Goal: Task Accomplishment & Management: Use online tool/utility

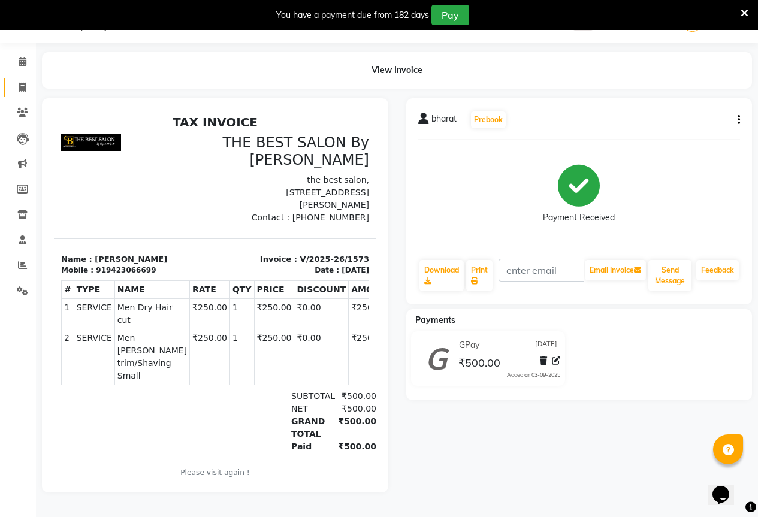
click at [11, 80] on link "Invoice" at bounding box center [18, 88] width 29 height 20
select select "7209"
select select "service"
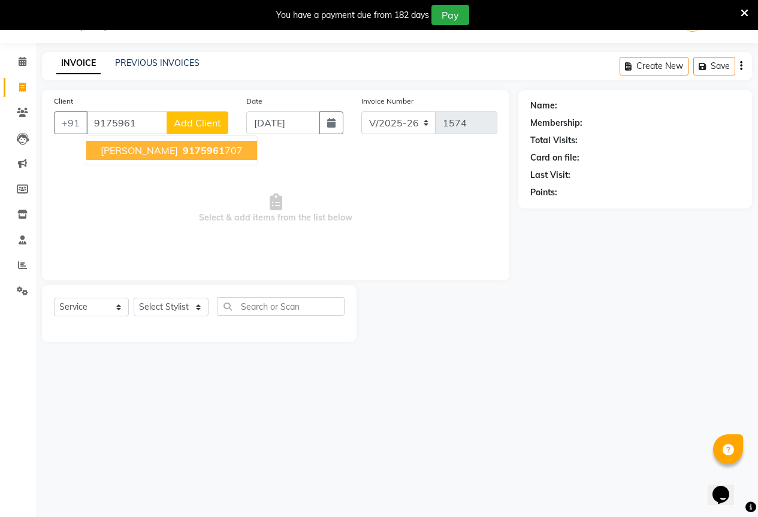
click at [156, 150] on span "[PERSON_NAME]" at bounding box center [139, 150] width 77 height 12
type input "9175961707"
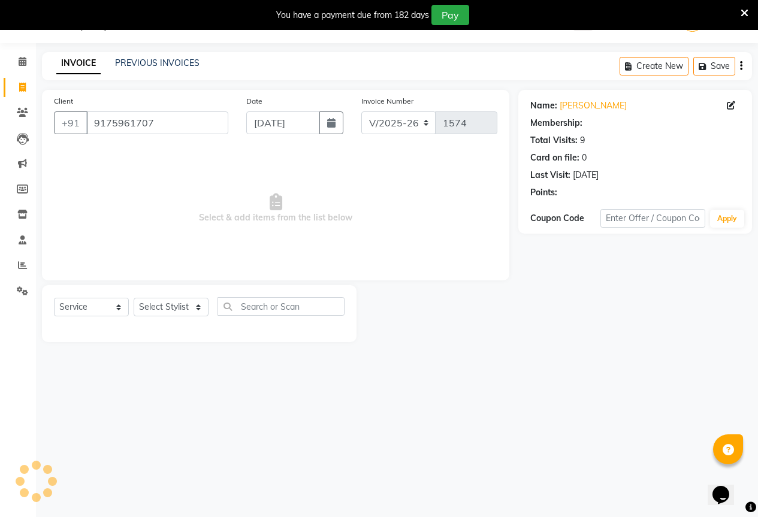
select select "1: Object"
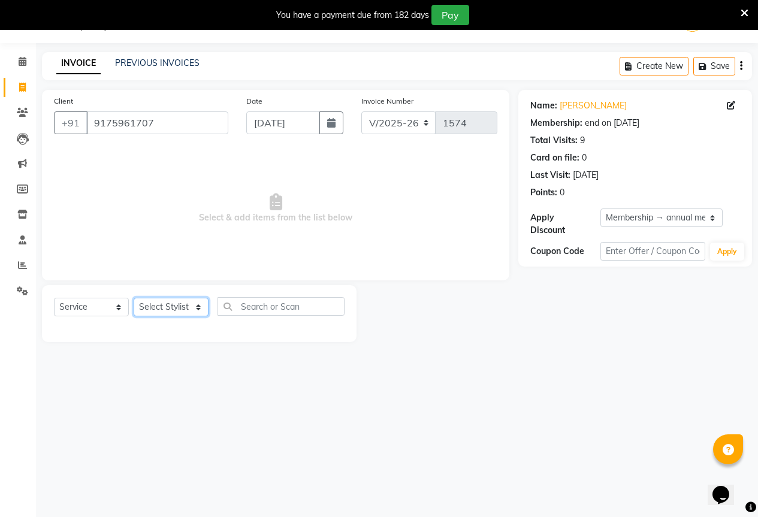
click at [193, 312] on select "Select Stylist AKASH KAJAL [PERSON_NAME] [PERSON_NAME] [PERSON_NAME]" at bounding box center [171, 307] width 75 height 19
select select "61551"
click at [134, 298] on select "Select Stylist AKASH KAJAL [PERSON_NAME] [PERSON_NAME] [PERSON_NAME]" at bounding box center [171, 307] width 75 height 19
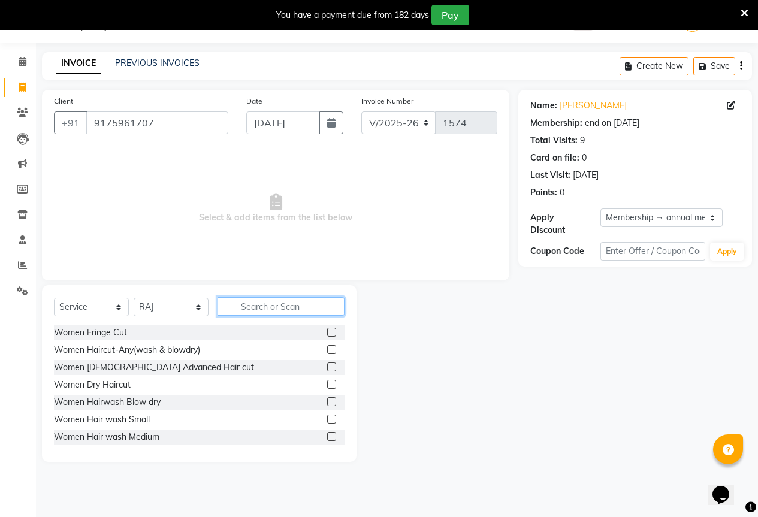
click at [278, 310] on input "text" at bounding box center [280, 306] width 127 height 19
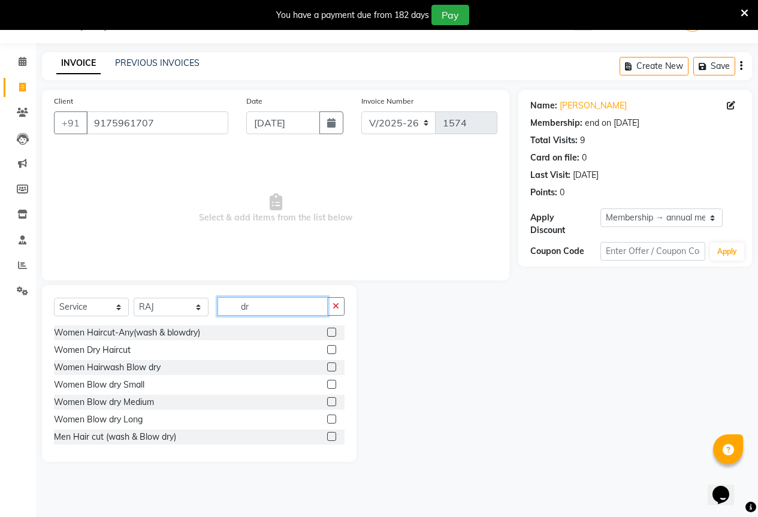
type input "d"
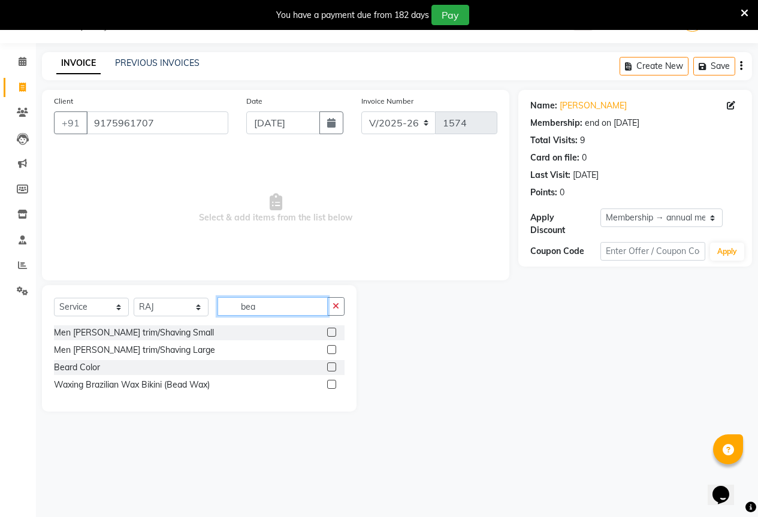
type input "bea"
click at [335, 334] on label at bounding box center [331, 332] width 9 height 9
click at [335, 334] on input "checkbox" at bounding box center [331, 333] width 8 height 8
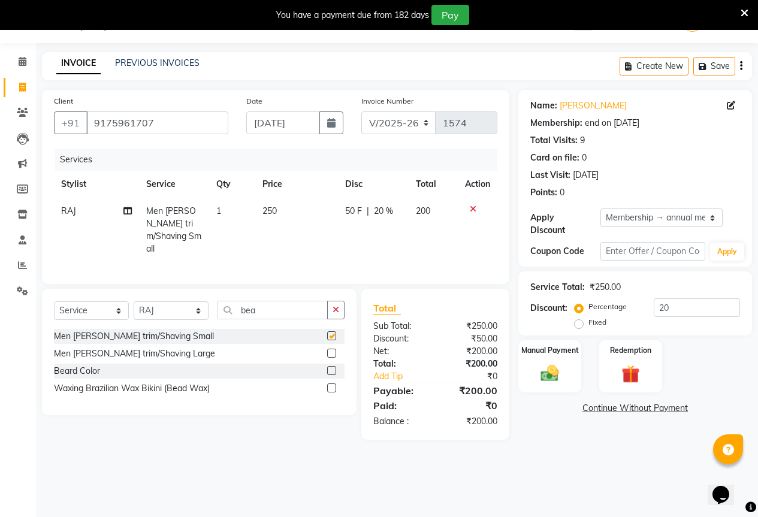
checkbox input "false"
click at [516, 368] on div "Manual Payment Redemption" at bounding box center [635, 366] width 252 height 52
click at [524, 353] on div "Manual Payment" at bounding box center [549, 366] width 65 height 55
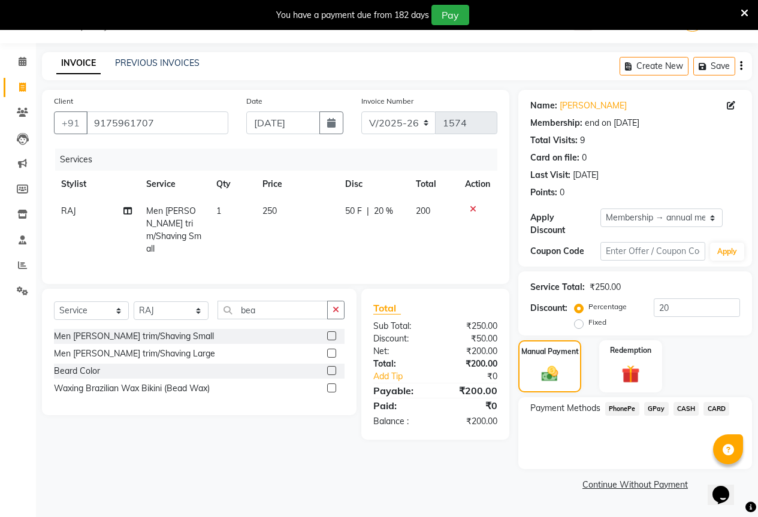
click at [642, 402] on div "GPay" at bounding box center [653, 410] width 29 height 16
click at [660, 402] on span "GPay" at bounding box center [656, 409] width 25 height 14
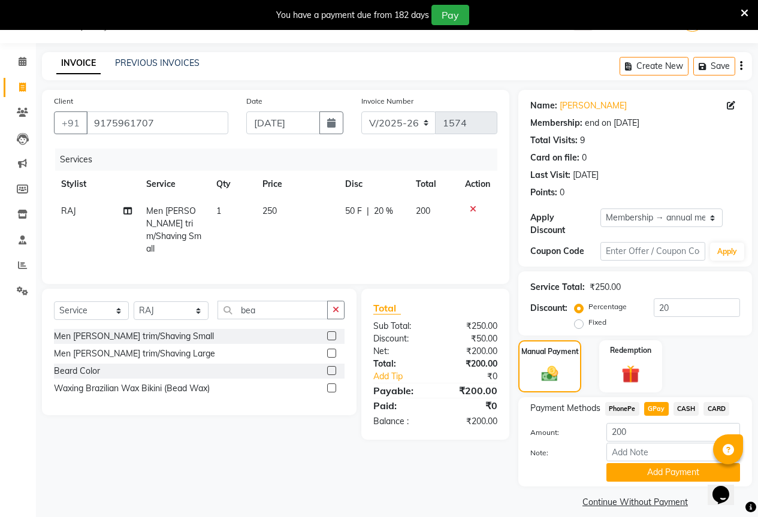
click at [670, 473] on div "Payment Methods PhonePe GPay CASH CARD Amount: 200 Note: Add Payment" at bounding box center [635, 441] width 234 height 89
click at [668, 464] on button "Add Payment" at bounding box center [673, 472] width 134 height 19
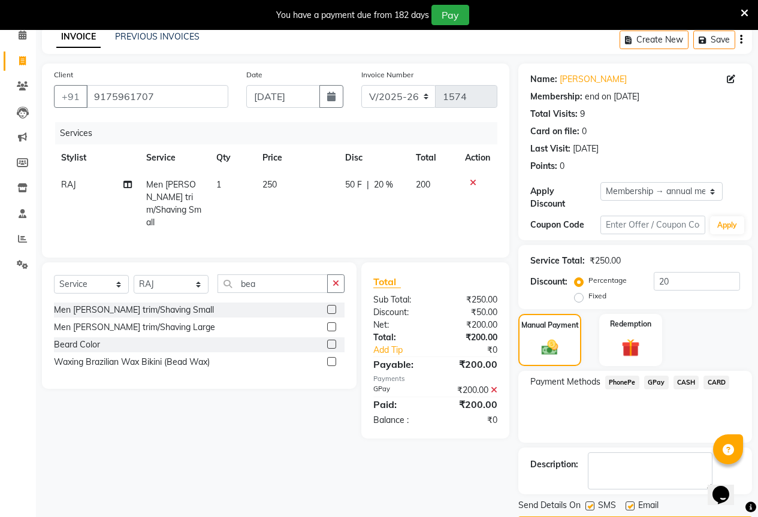
scroll to position [83, 0]
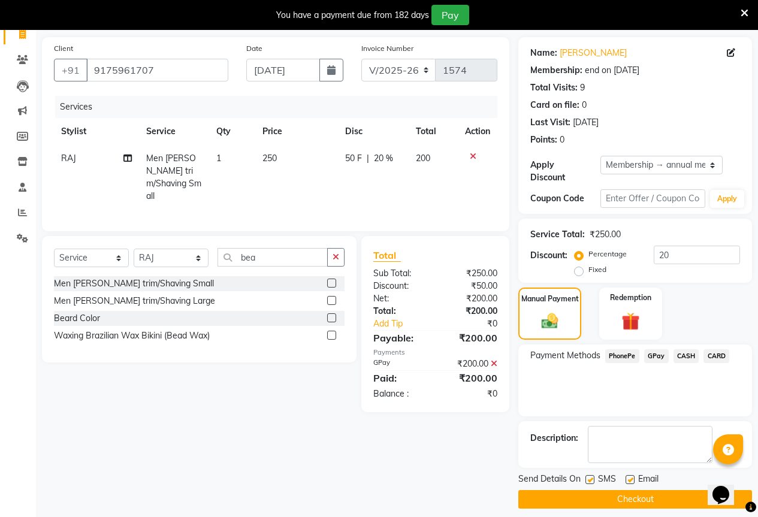
click at [665, 490] on button "Checkout" at bounding box center [635, 499] width 234 height 19
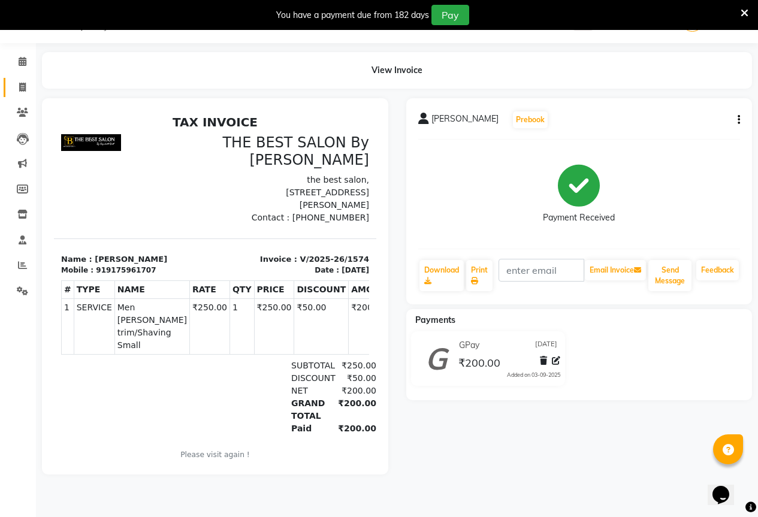
click at [20, 78] on link "Invoice" at bounding box center [18, 88] width 29 height 20
select select "service"
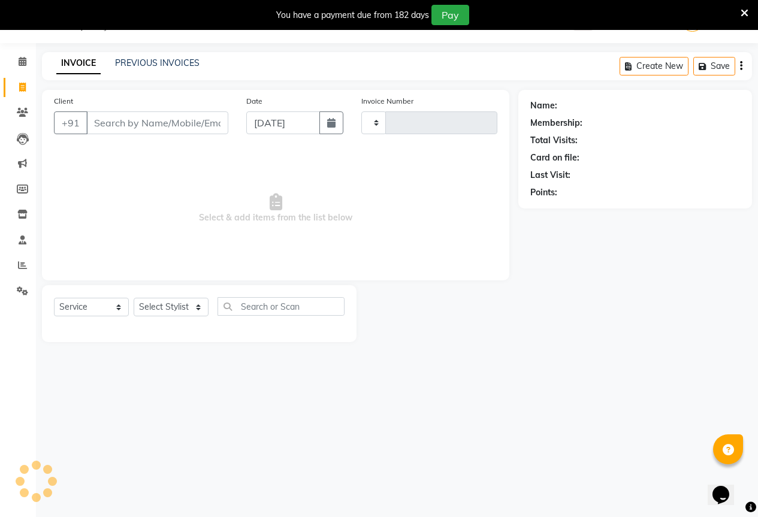
type input "1575"
select select "7209"
click at [136, 112] on input "Client" at bounding box center [157, 122] width 142 height 23
click at [147, 134] on div "Client +91" at bounding box center [141, 119] width 192 height 49
click at [146, 109] on div "Client +91" at bounding box center [141, 119] width 192 height 49
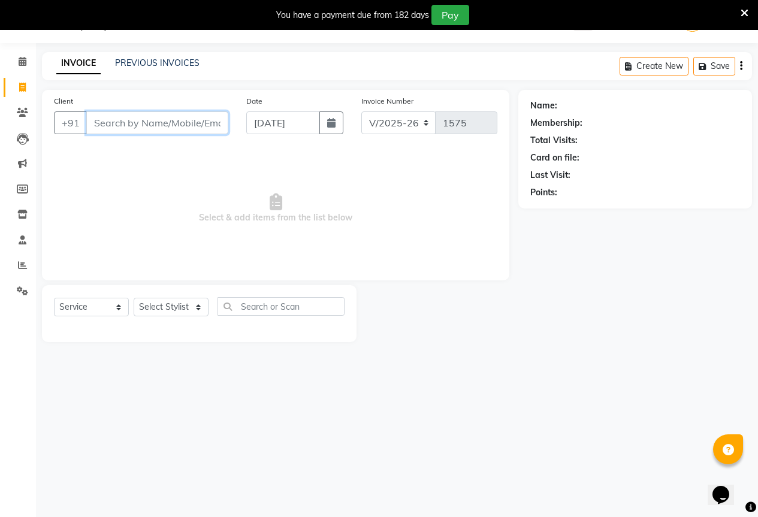
click at [116, 115] on input "Client" at bounding box center [157, 122] width 142 height 23
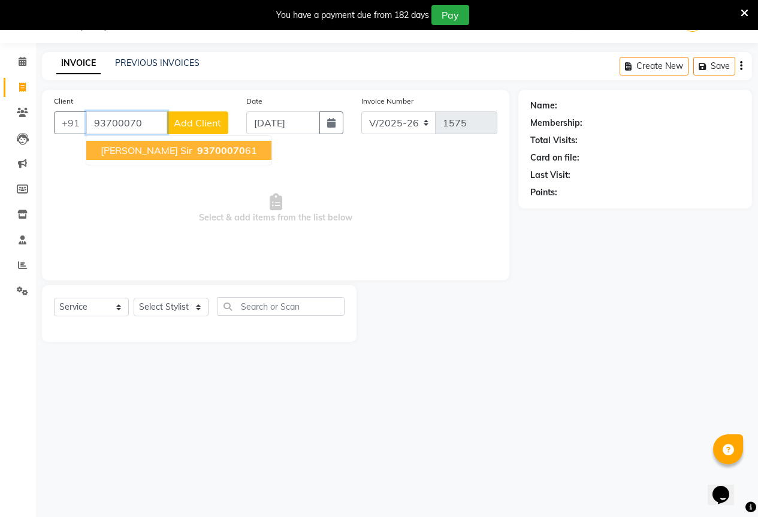
click at [139, 145] on span "[PERSON_NAME] sir" at bounding box center [147, 150] width 92 height 12
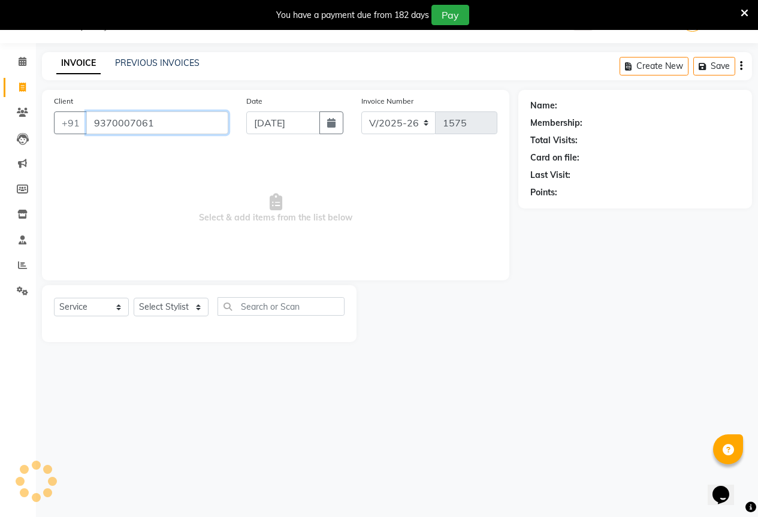
type input "9370007061"
select select "1: Object"
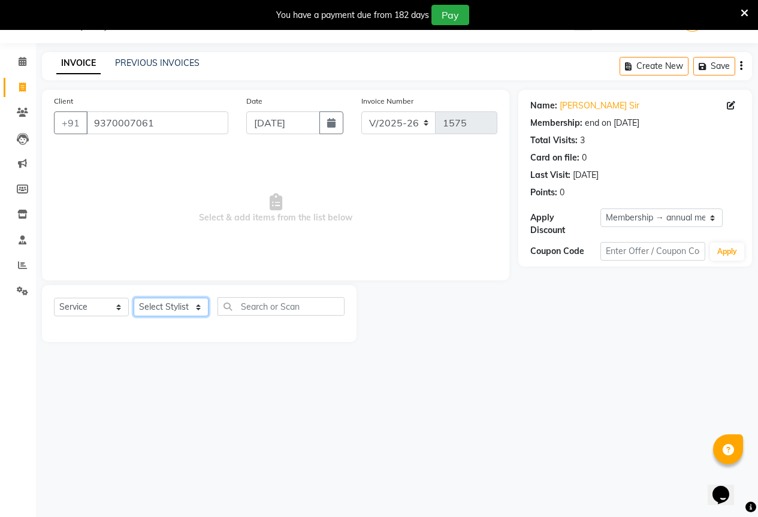
click at [165, 307] on select "Select Stylist AKASH KAJAL [PERSON_NAME] [PERSON_NAME] [PERSON_NAME]" at bounding box center [171, 307] width 75 height 19
select select "61553"
click at [134, 298] on select "Select Stylist AKASH KAJAL [PERSON_NAME] [PERSON_NAME] [PERSON_NAME]" at bounding box center [171, 307] width 75 height 19
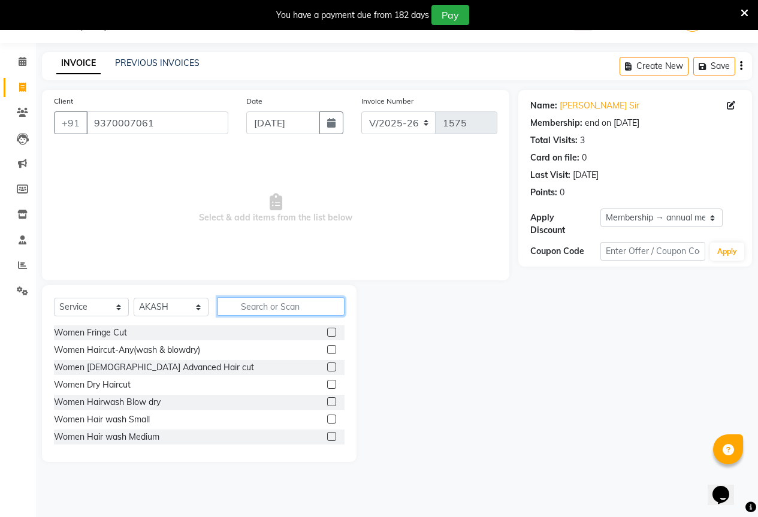
click at [269, 310] on input "text" at bounding box center [280, 306] width 127 height 19
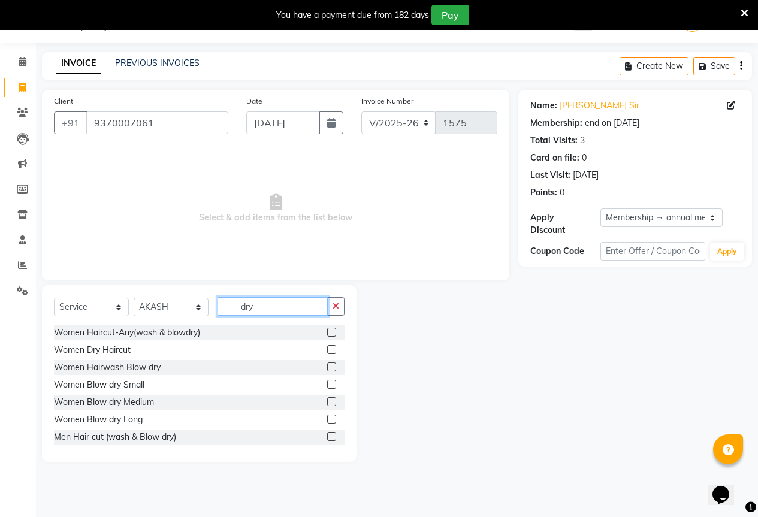
type input "dry"
click at [327, 333] on label at bounding box center [331, 332] width 9 height 9
click at [327, 333] on input "checkbox" at bounding box center [331, 333] width 8 height 8
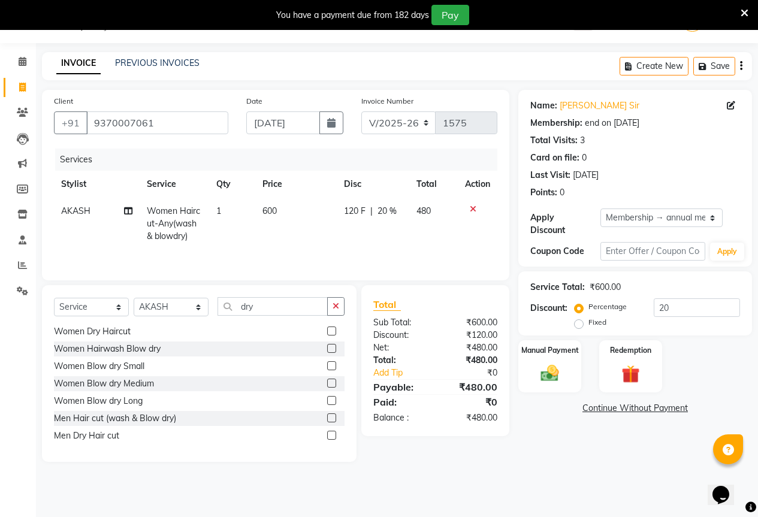
scroll to position [37, 0]
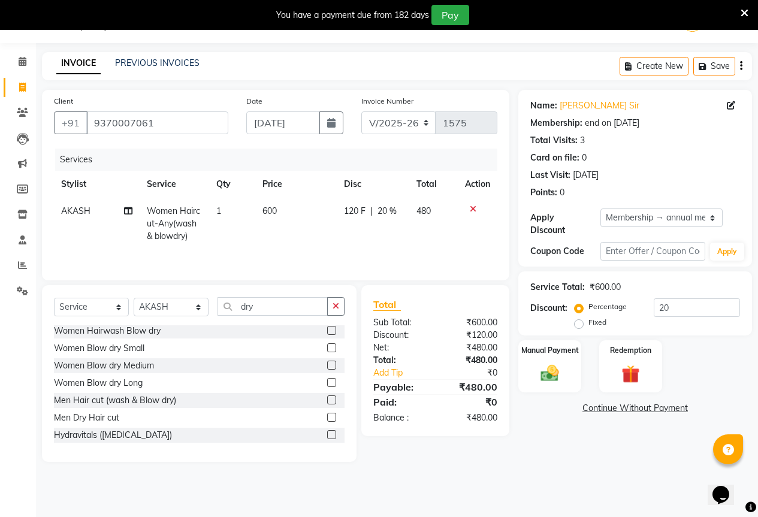
checkbox input "false"
click at [327, 413] on label at bounding box center [331, 417] width 9 height 9
click at [327, 414] on input "checkbox" at bounding box center [331, 418] width 8 height 8
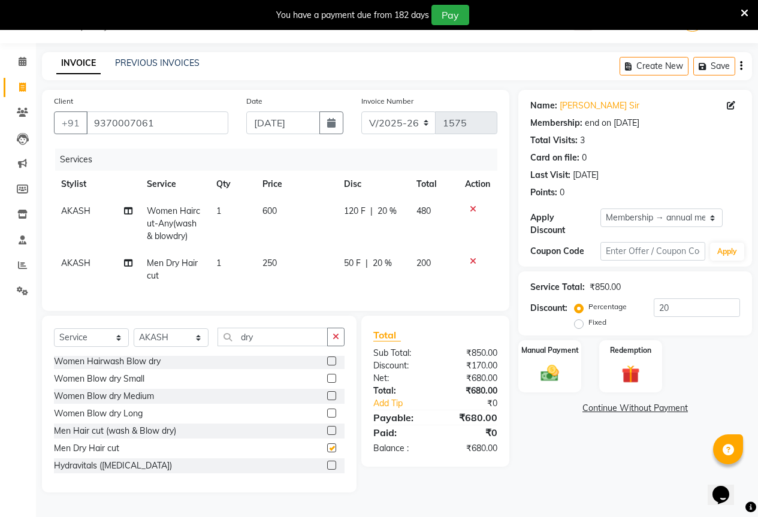
checkbox input "false"
click at [473, 208] on icon at bounding box center [473, 209] width 7 height 8
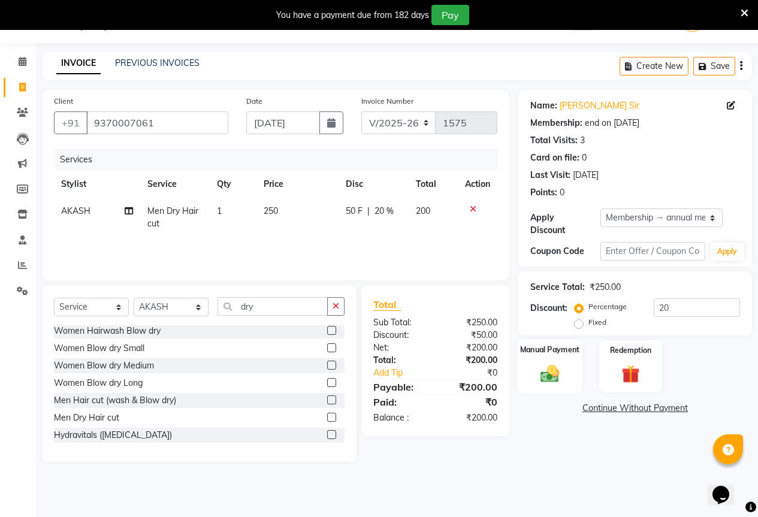
click at [544, 373] on img at bounding box center [549, 373] width 31 height 22
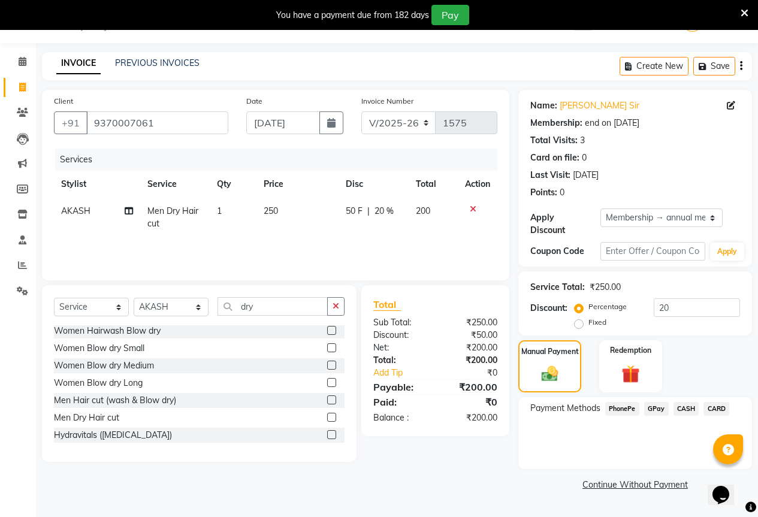
click at [655, 402] on span "GPay" at bounding box center [656, 409] width 25 height 14
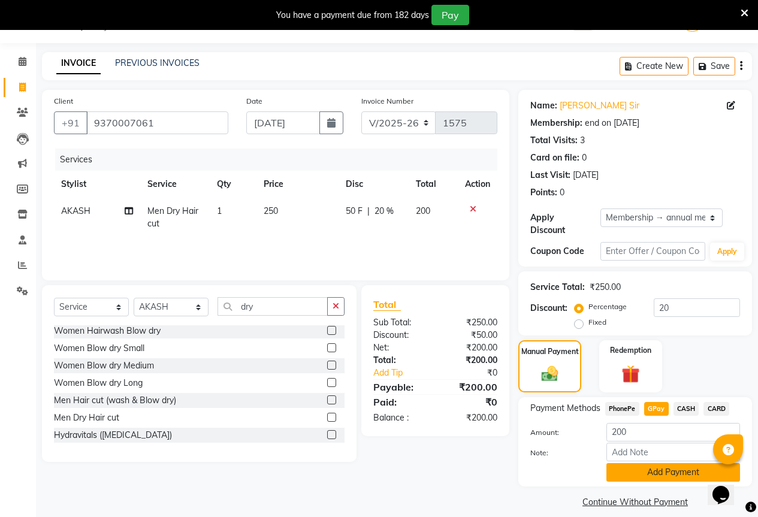
click at [677, 467] on button "Add Payment" at bounding box center [673, 472] width 134 height 19
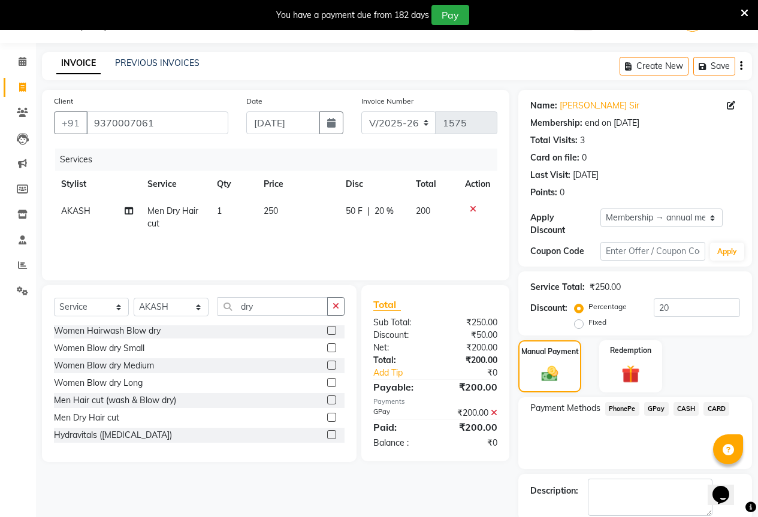
scroll to position [83, 0]
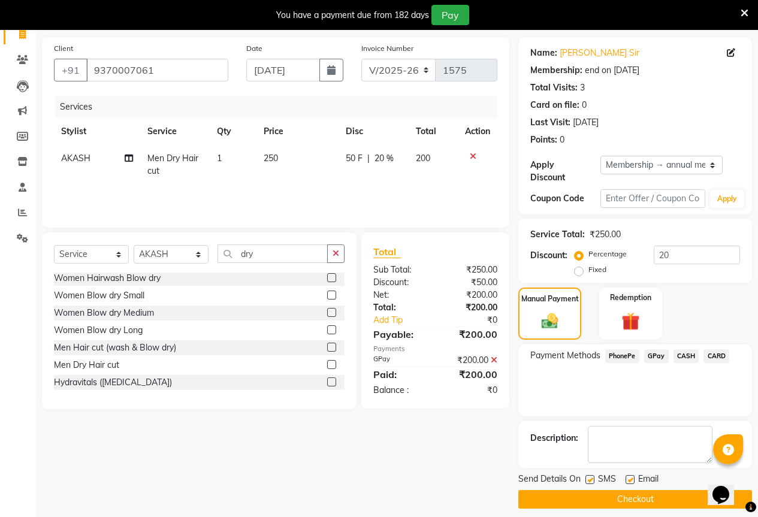
click at [661, 495] on button "Checkout" at bounding box center [635, 499] width 234 height 19
